Goal: Find contact information

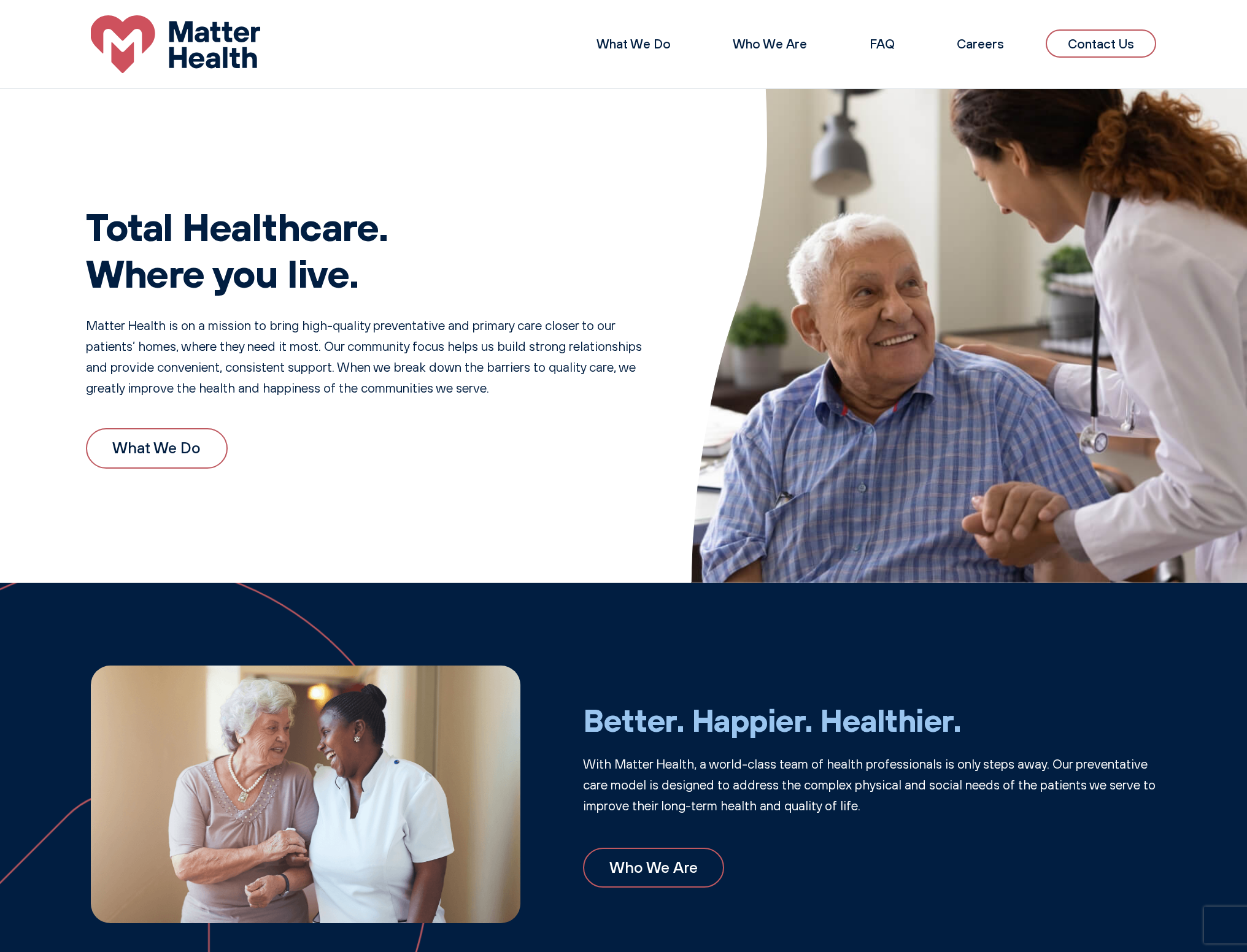
click at [1065, 43] on link "Contact Us" at bounding box center [1101, 44] width 111 height 29
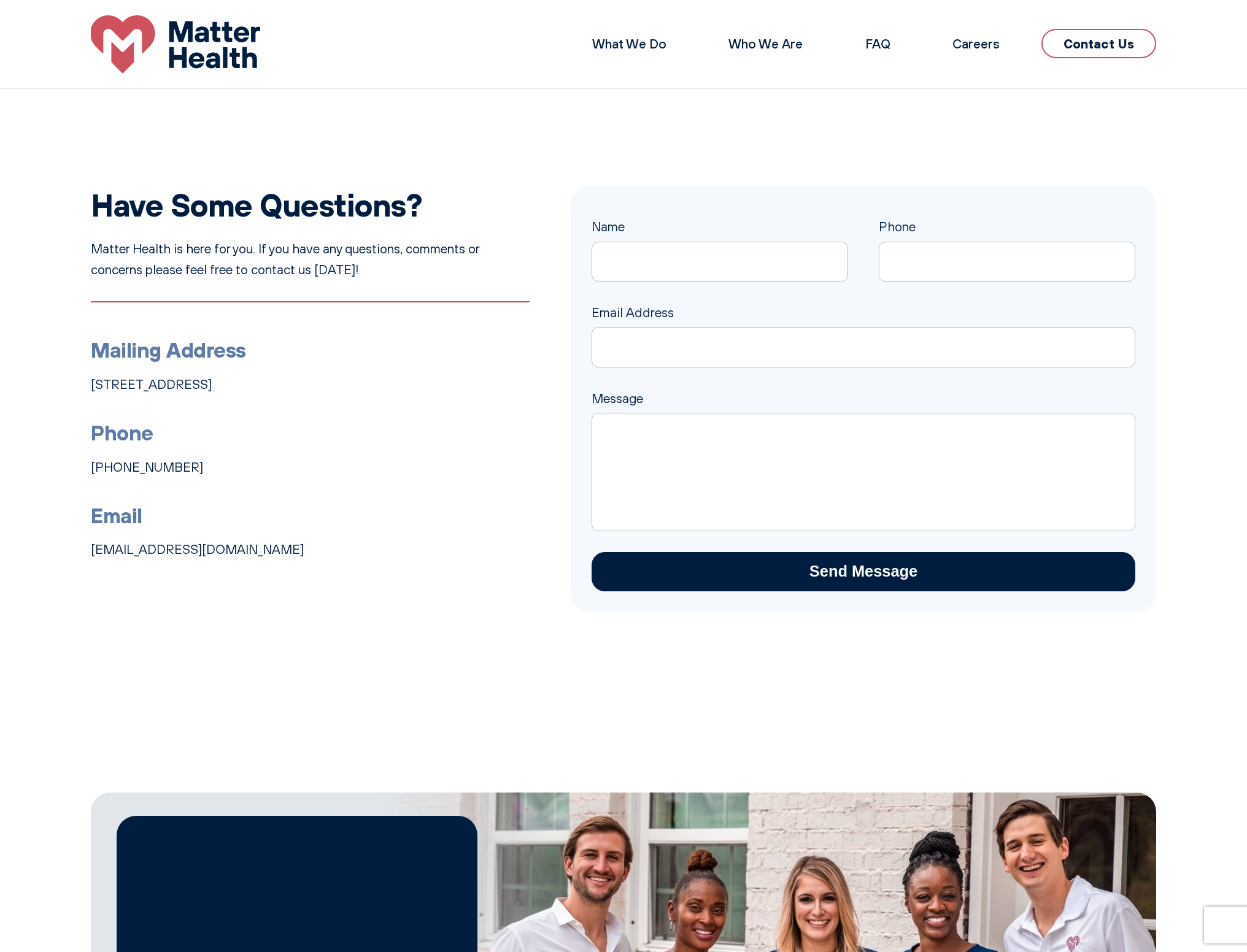
drag, startPoint x: 188, startPoint y: 464, endPoint x: 66, endPoint y: 462, distance: 122.0
click at [66, 462] on div "Have Some Questions? Matter Health is here for you. If you have any questions, …" at bounding box center [624, 399] width 1247 height 427
copy link "[PHONE_NUMBER]"
